Goal: Find specific page/section: Find specific page/section

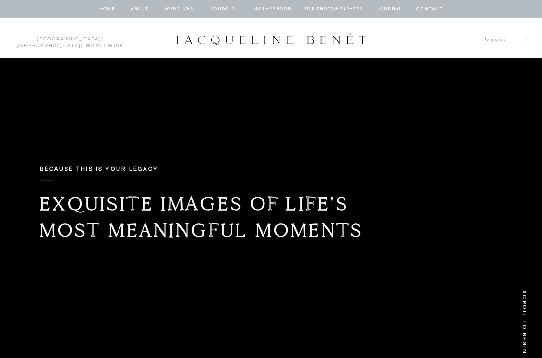
click at [500, 43] on p "Inquire" at bounding box center [491, 40] width 30 height 12
click at [498, 40] on p "Inquire" at bounding box center [491, 40] width 30 height 12
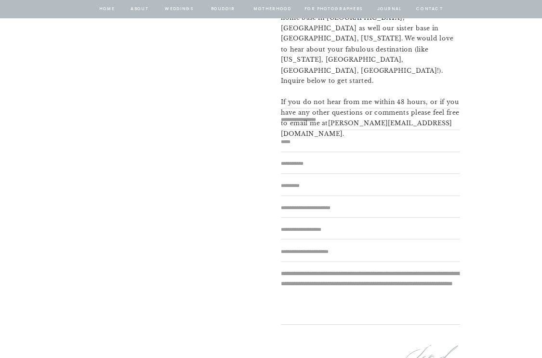
scroll to position [160, 0]
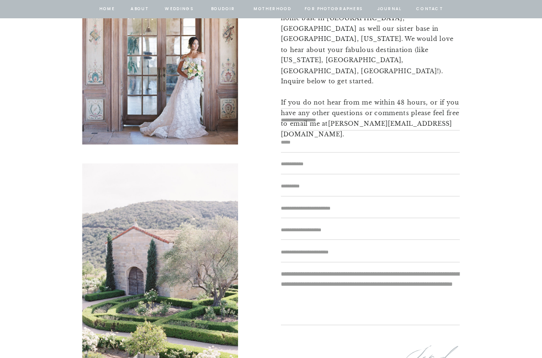
click at [319, 210] on textarea at bounding box center [370, 209] width 179 height 10
click at [323, 232] on textarea at bounding box center [370, 230] width 179 height 10
click at [323, 253] on textarea at bounding box center [370, 253] width 179 height 10
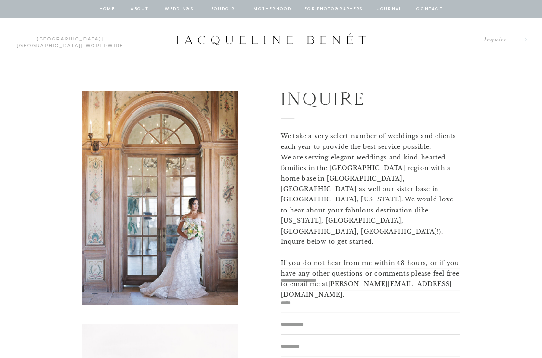
scroll to position [0, 0]
click at [222, 11] on nav "BOUDOIR" at bounding box center [223, 9] width 26 height 8
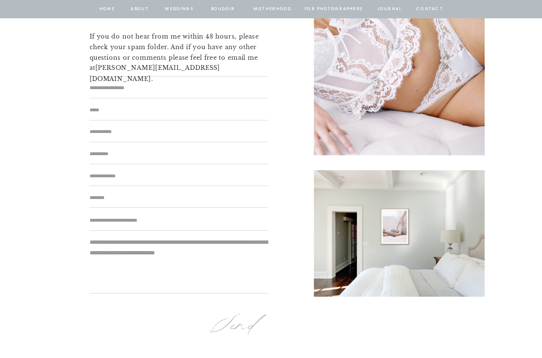
scroll to position [5649, 0]
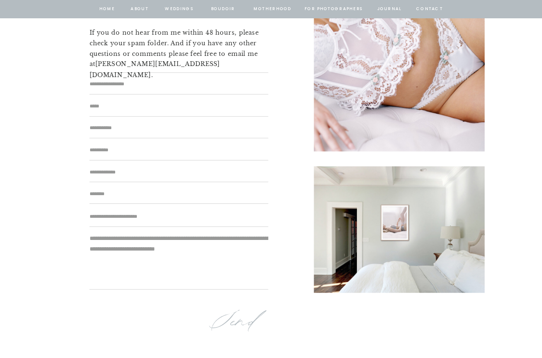
click at [178, 12] on nav "Weddings" at bounding box center [179, 9] width 31 height 8
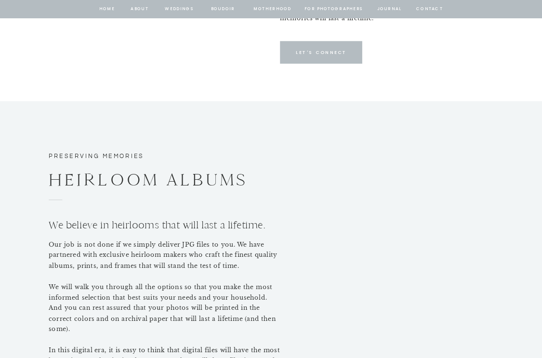
scroll to position [4028, 0]
